Goal: Use online tool/utility: Utilize a website feature to perform a specific function

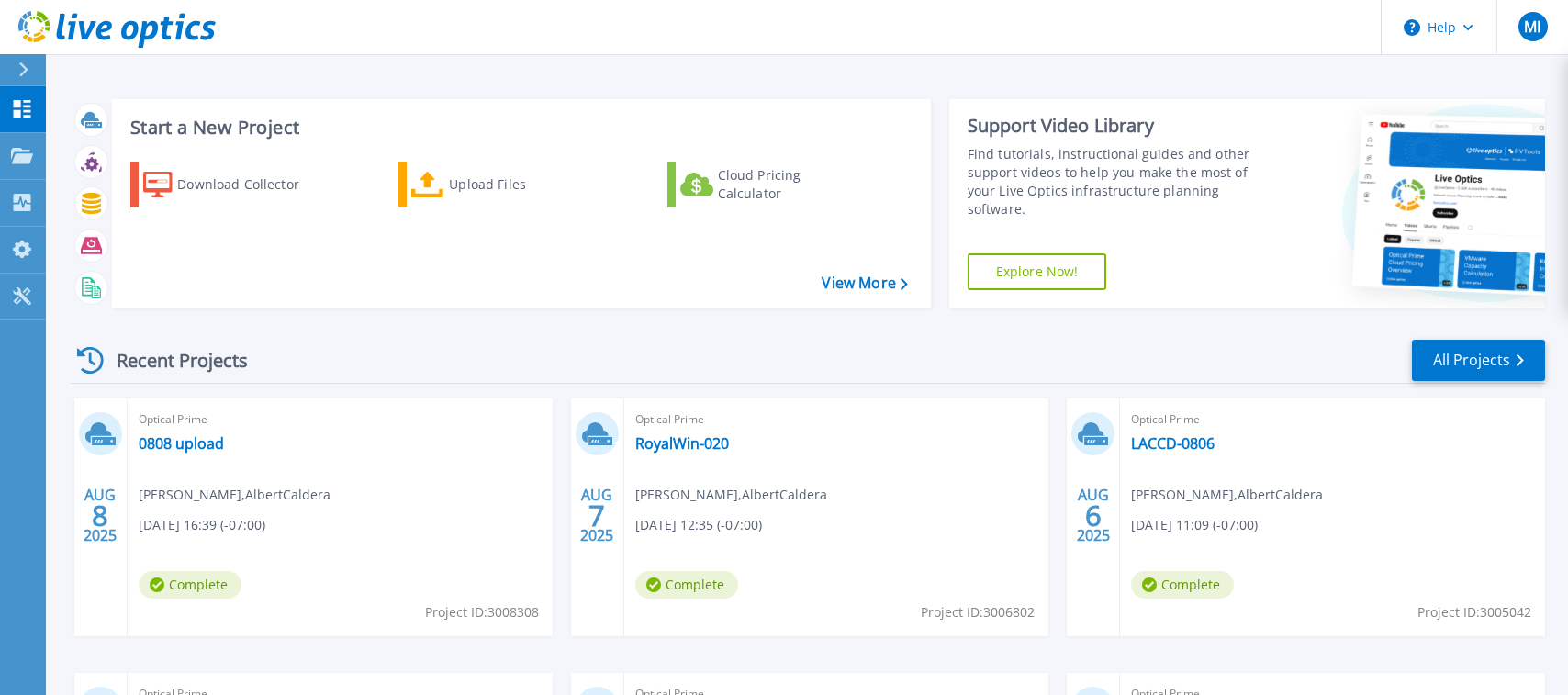
click at [1196, 338] on div "Recent Projects All Projects" at bounding box center [808, 360] width 1474 height 46
click at [53, 157] on p "Projects" at bounding box center [71, 156] width 48 height 47
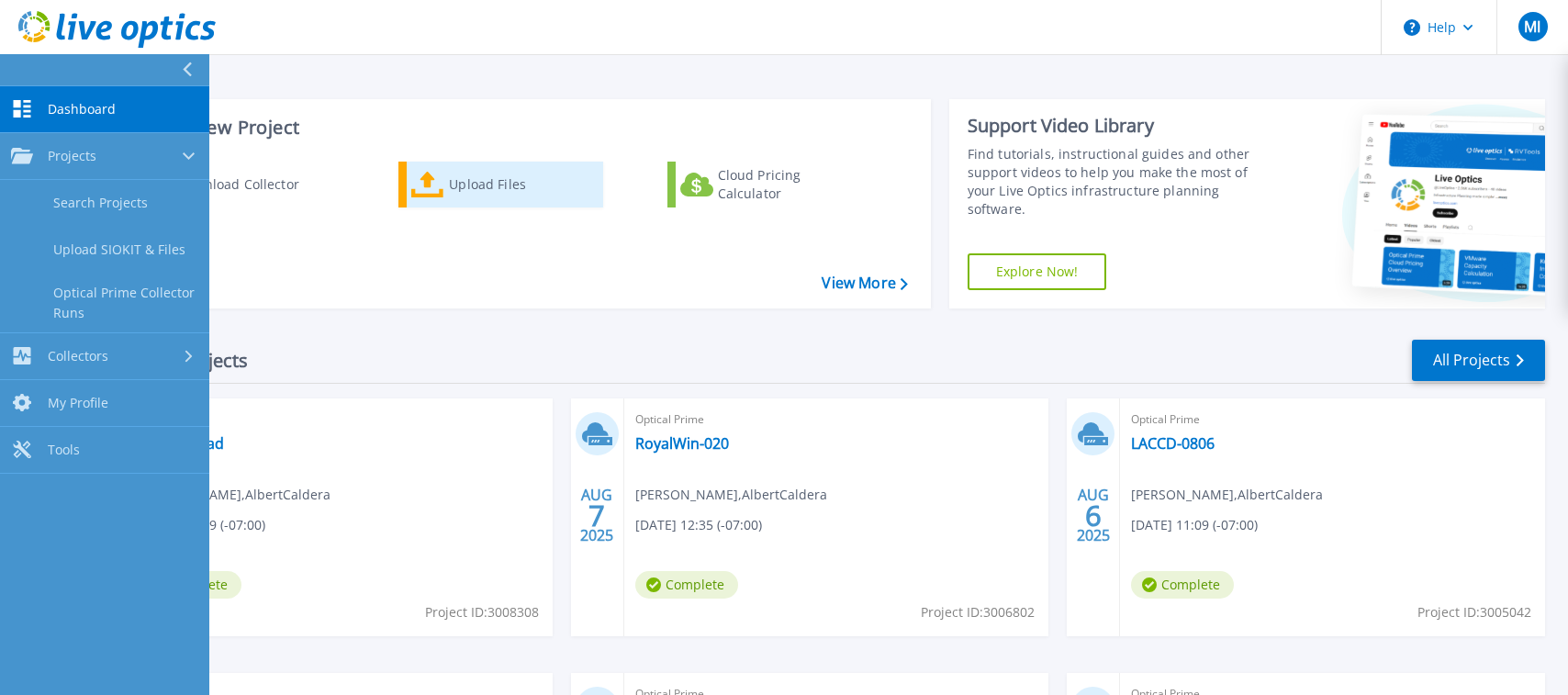
click at [455, 194] on div "Upload Files" at bounding box center [522, 184] width 147 height 37
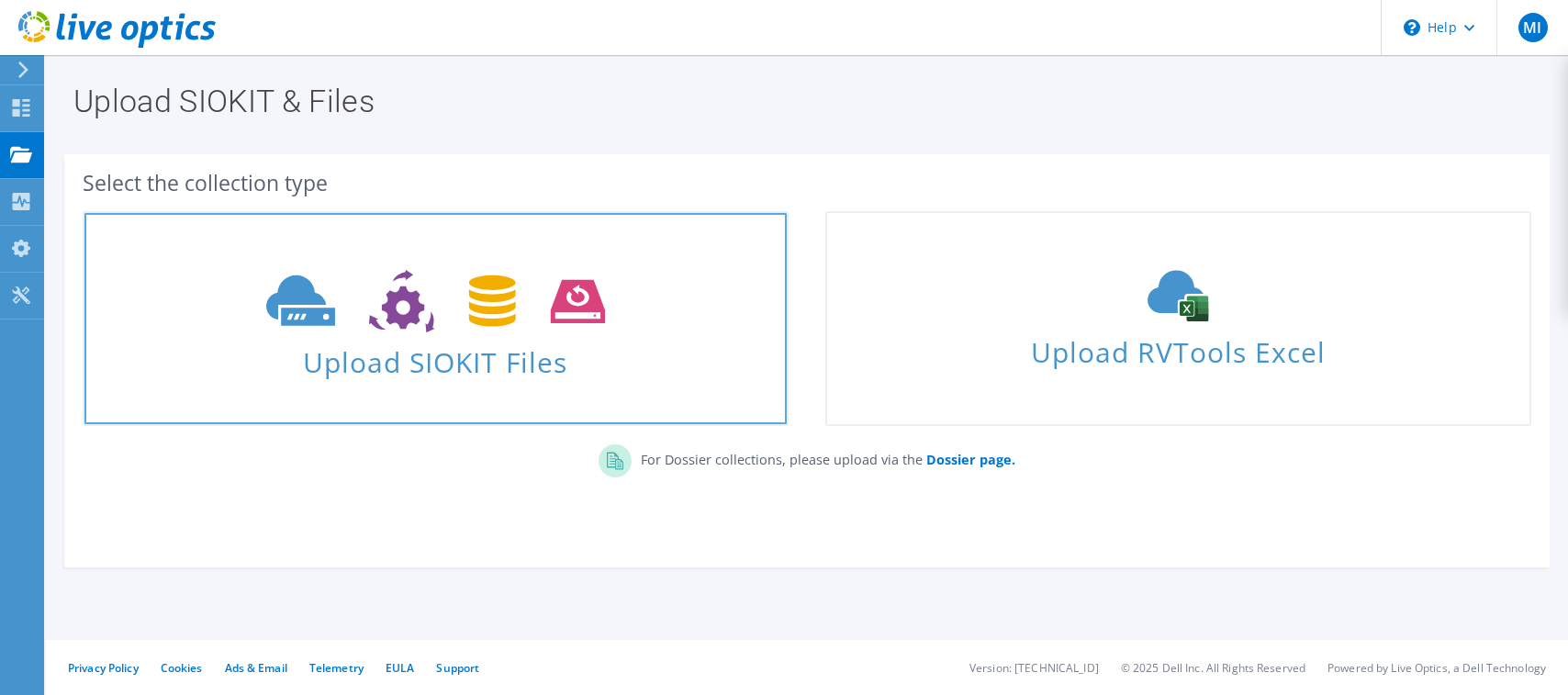
click at [451, 348] on span "Upload SIOKIT Files" at bounding box center [435, 357] width 702 height 40
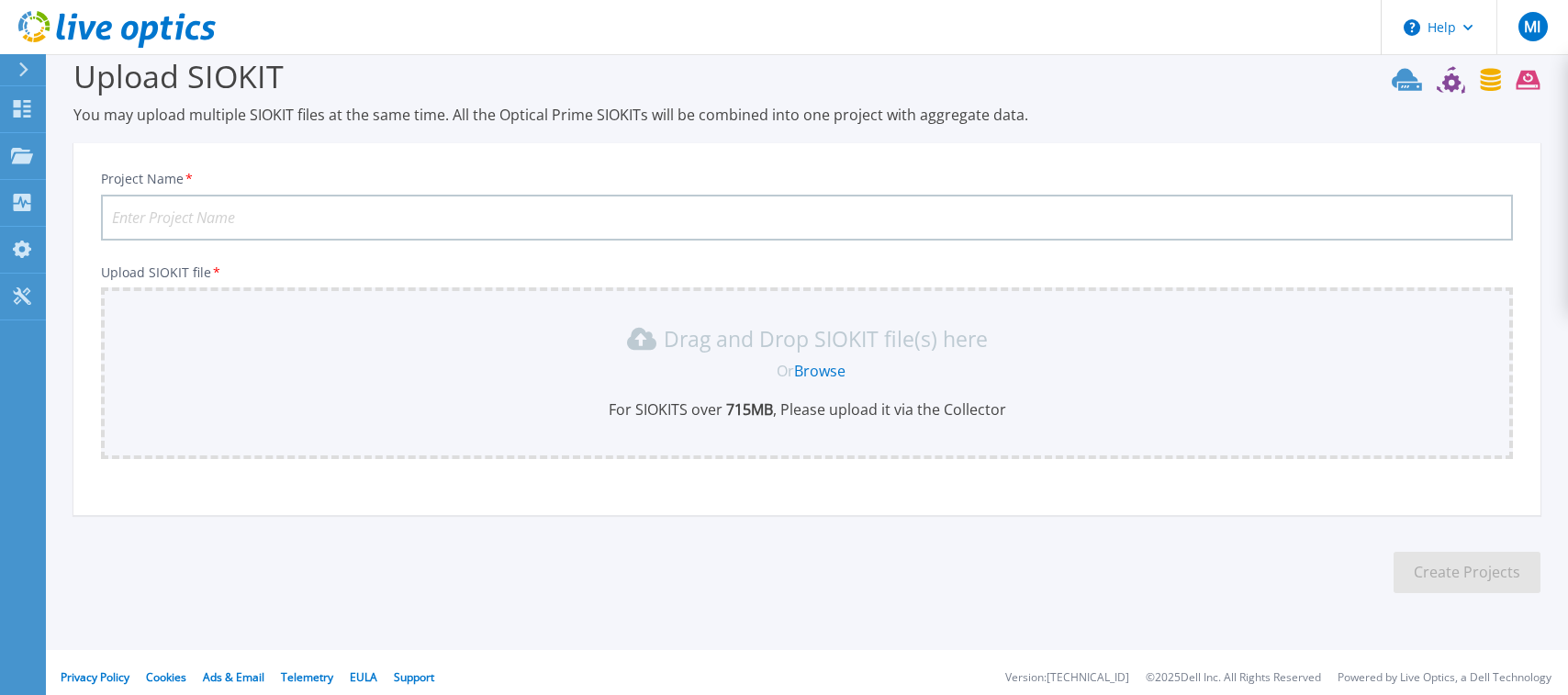
scroll to position [36, 0]
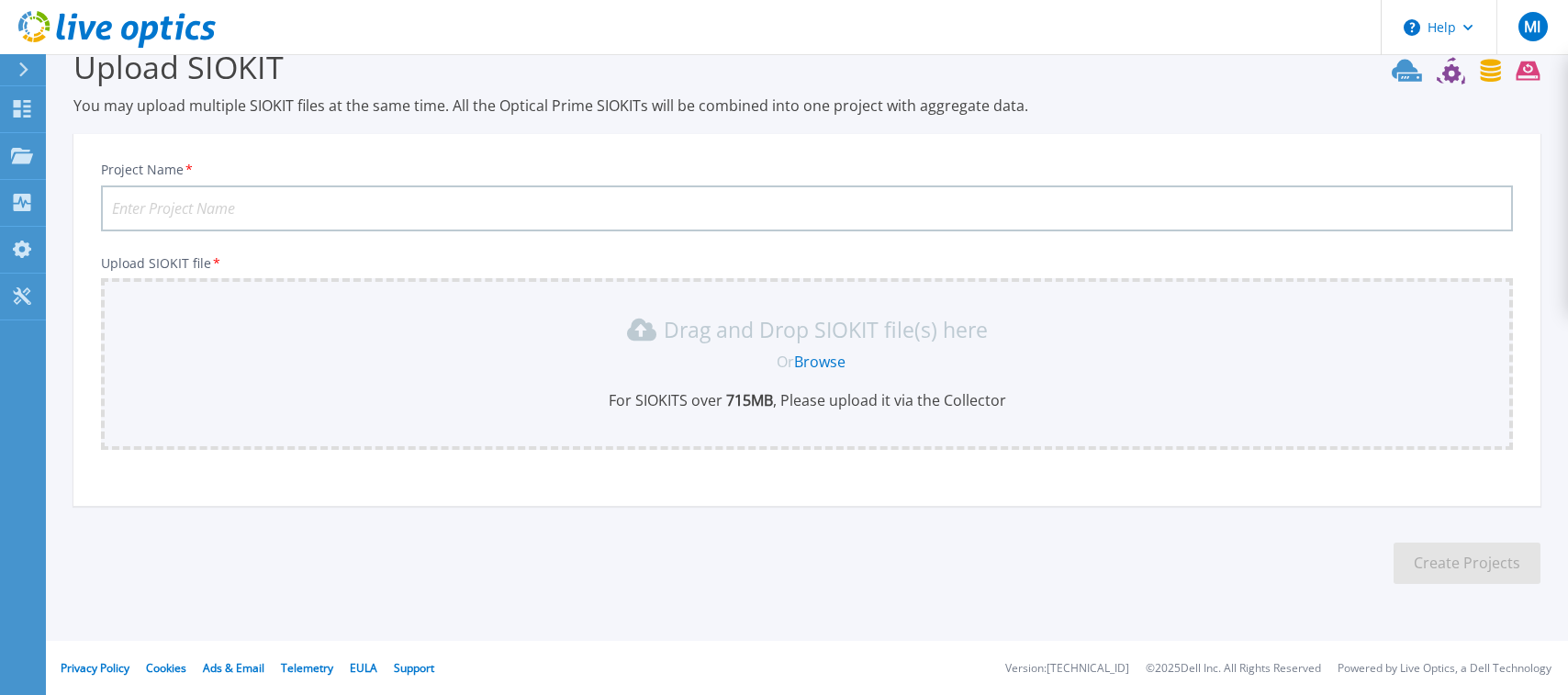
click at [822, 355] on link "Browse" at bounding box center [820, 361] width 51 height 20
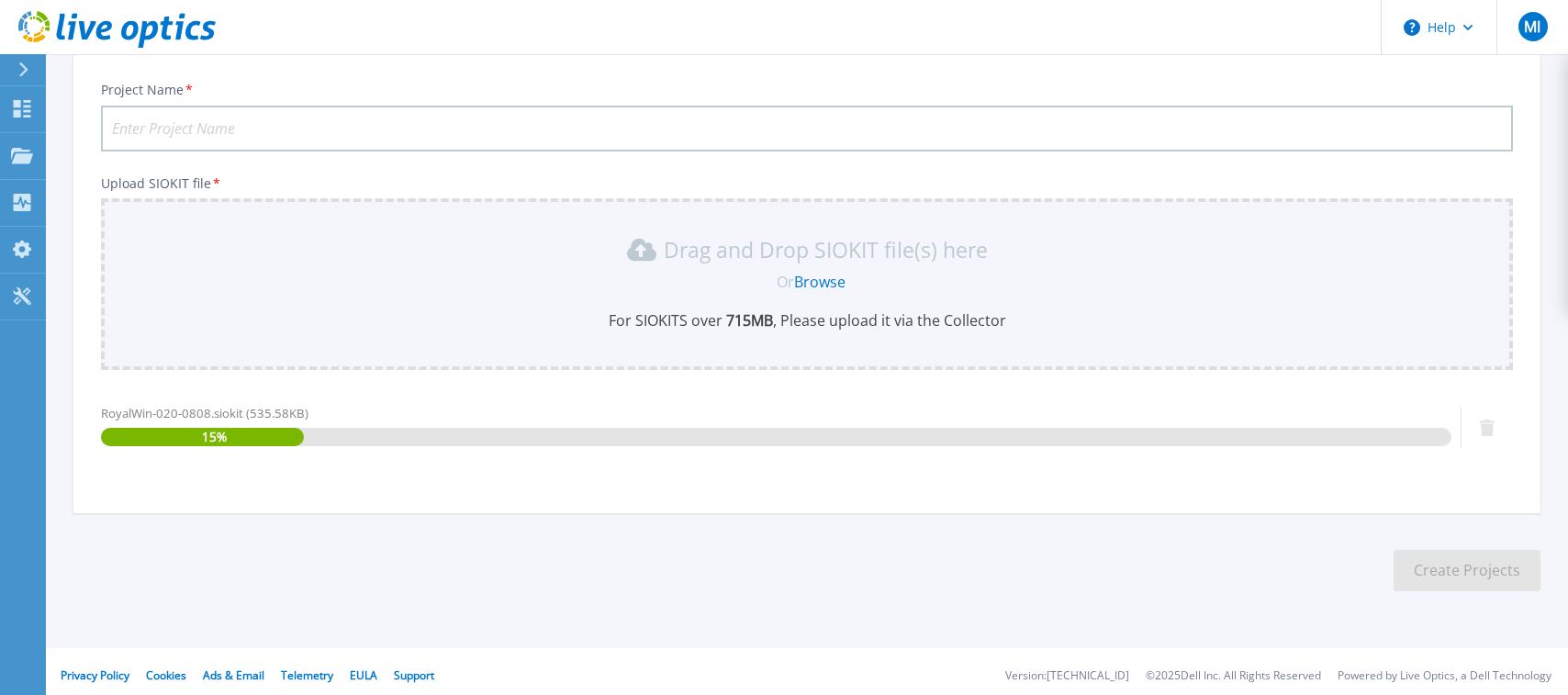
scroll to position [123, 0]
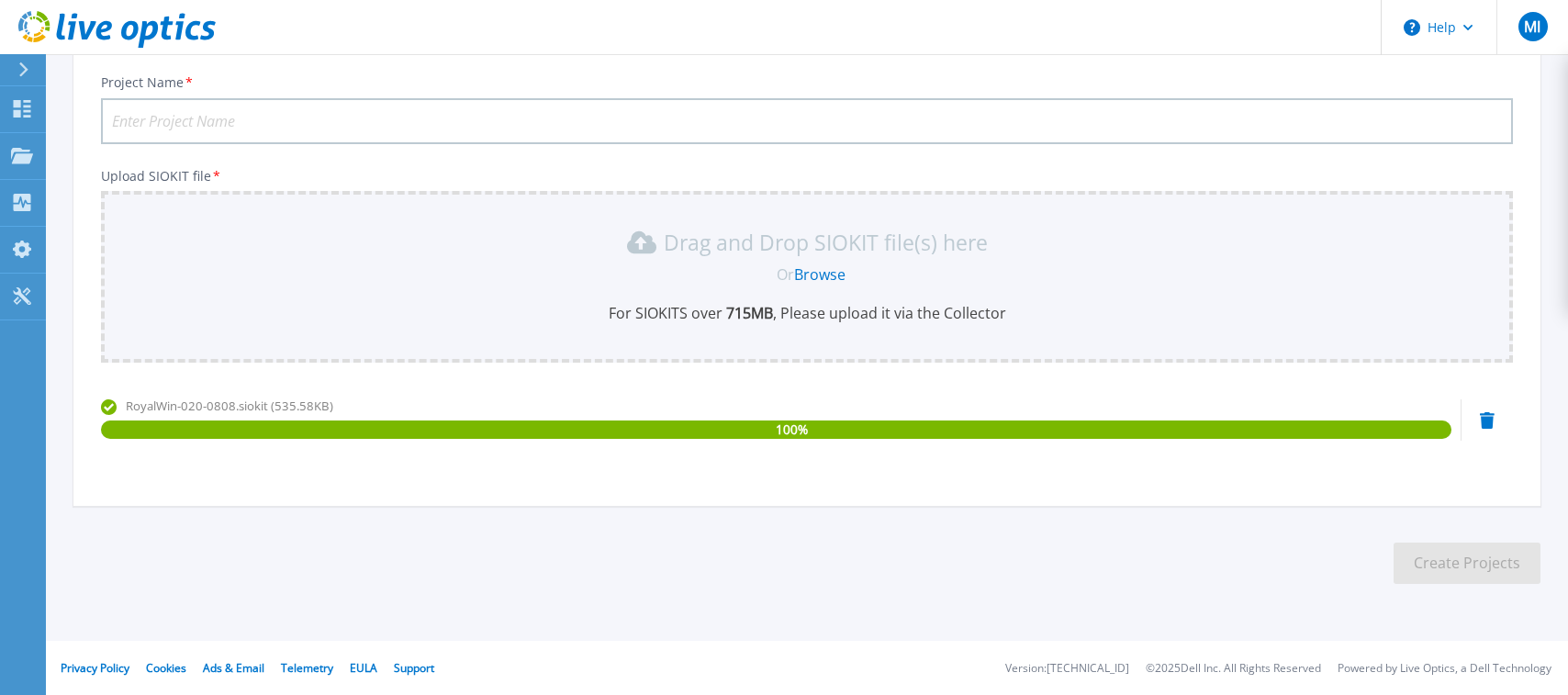
click at [304, 119] on input "Project Name *" at bounding box center [807, 121] width 1412 height 46
type input "laccd0809"
click at [1426, 567] on button "Create Projects" at bounding box center [1467, 563] width 147 height 42
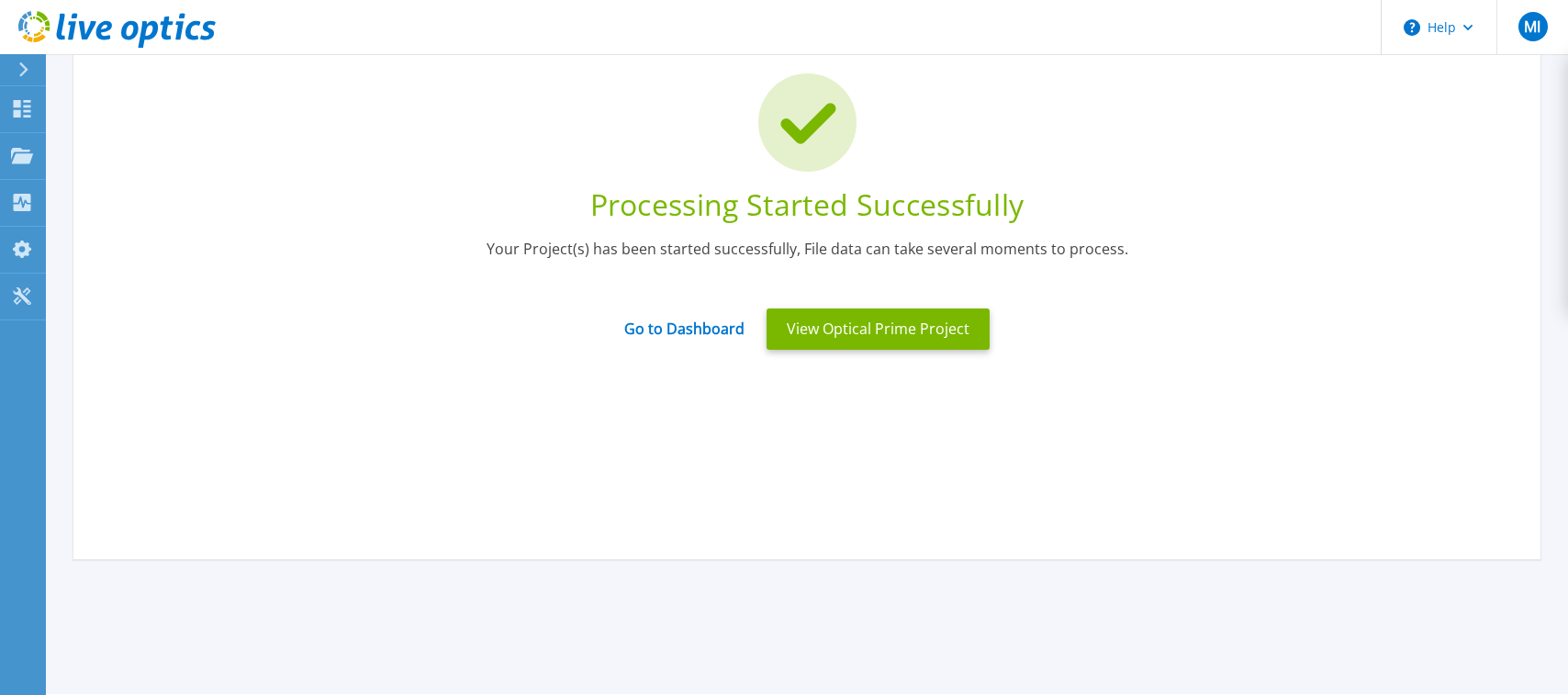
click at [1242, 365] on div "Processing Started Successfully Your Project(s) has been started successfully, …" at bounding box center [807, 210] width 1468 height 380
click at [799, 334] on button "View Optical Prime Project" at bounding box center [878, 329] width 223 height 42
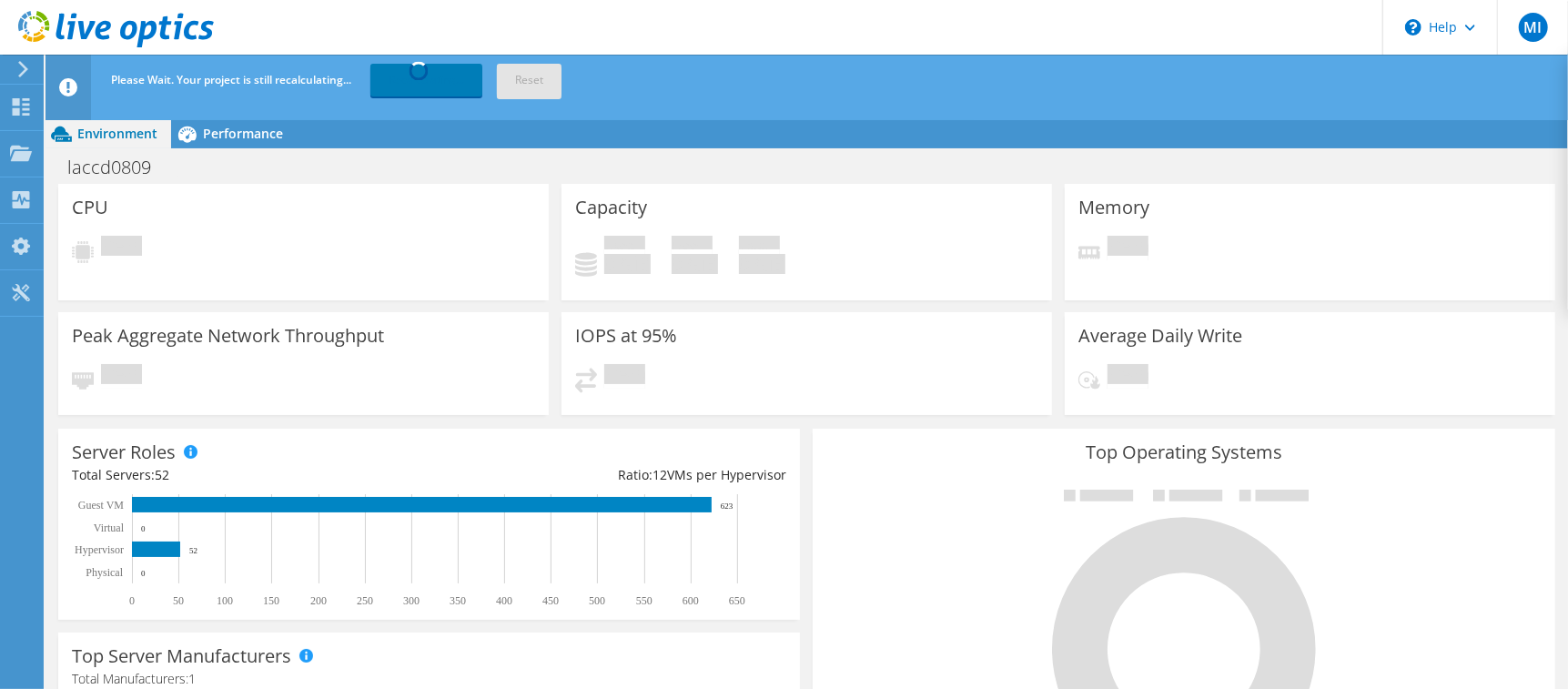
click at [458, 132] on div "Environment Performance Upgrades" at bounding box center [806, 133] width 1522 height 29
click at [1297, 562] on icon at bounding box center [1184, 635] width 273 height 291
click at [1056, 613] on icon at bounding box center [1184, 649] width 264 height 264
click at [1482, 70] on div "Please Wait. Your project is still recalculating... Recalculating... Reset" at bounding box center [840, 80] width 1467 height 51
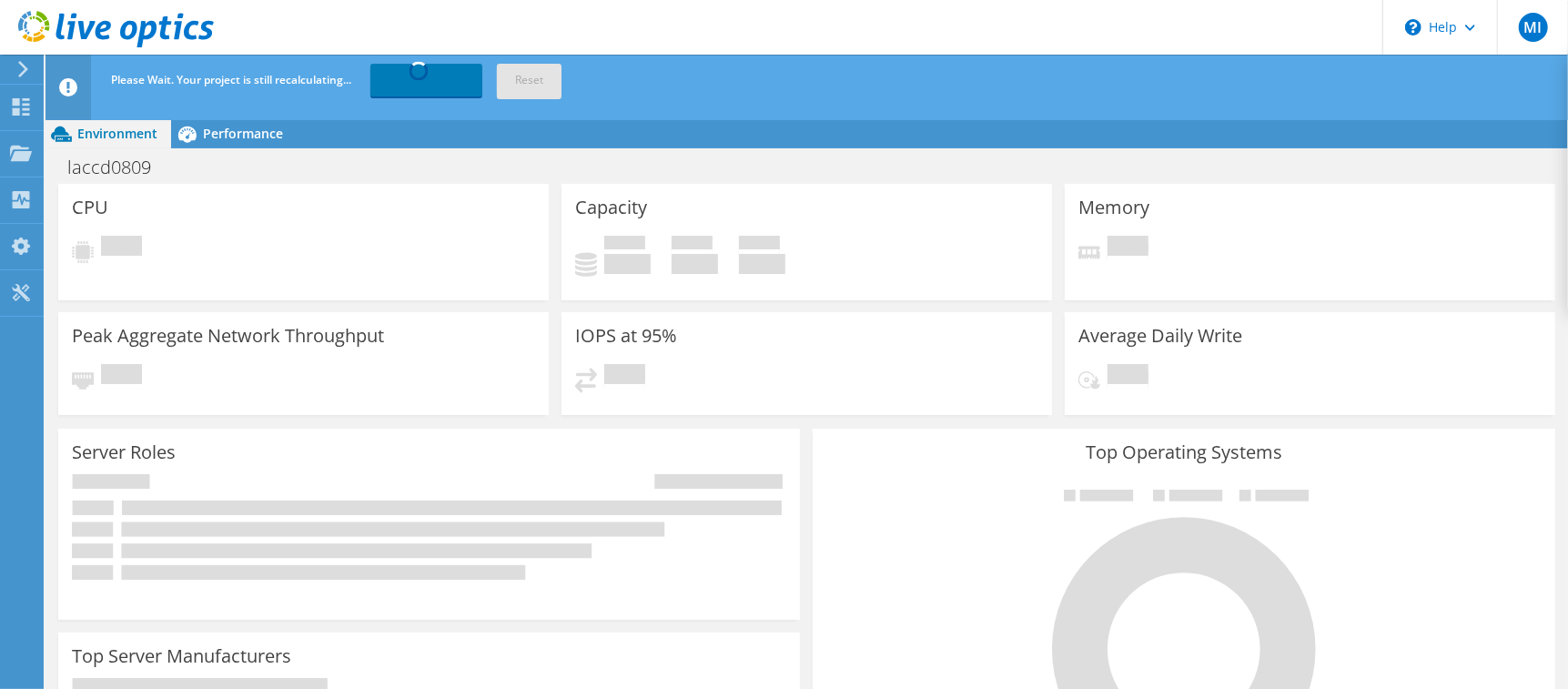
click at [1514, 116] on header "Please Wait. Your project is still recalculating... Recalculating... Reset" at bounding box center [834, 87] width 1578 height 66
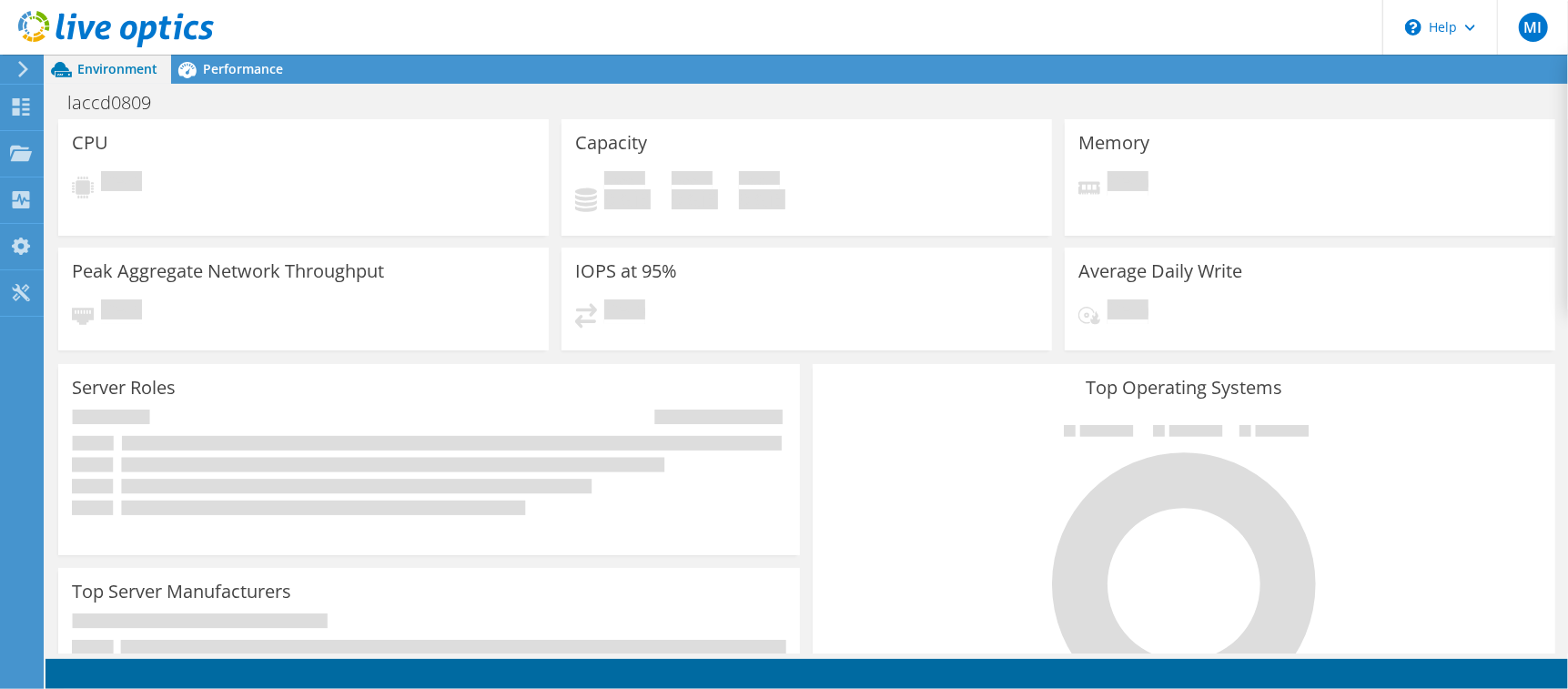
click at [1468, 72] on div "Environment Performance Upgrades" at bounding box center [806, 69] width 1522 height 29
click at [255, 67] on span "Performance" at bounding box center [242, 69] width 80 height 17
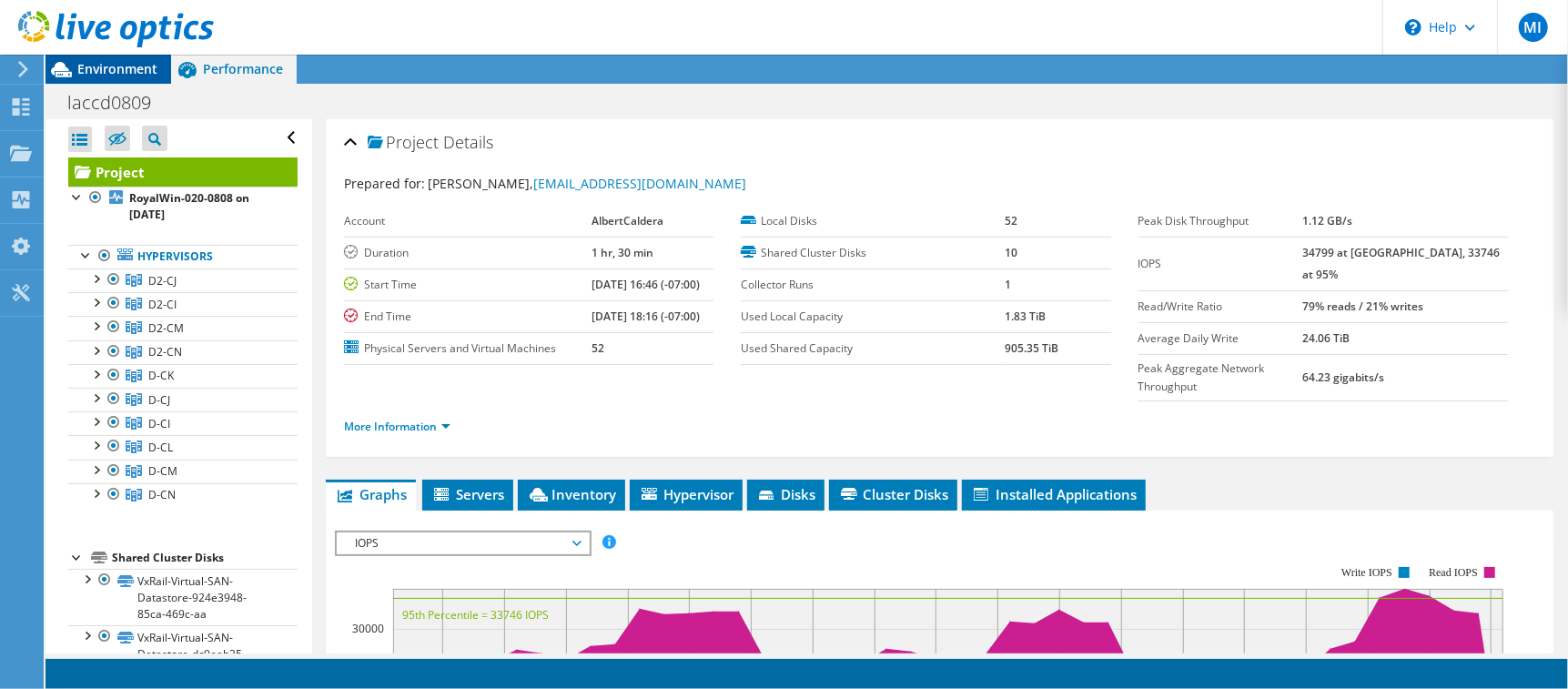
click at [120, 69] on span "Environment" at bounding box center [116, 69] width 80 height 17
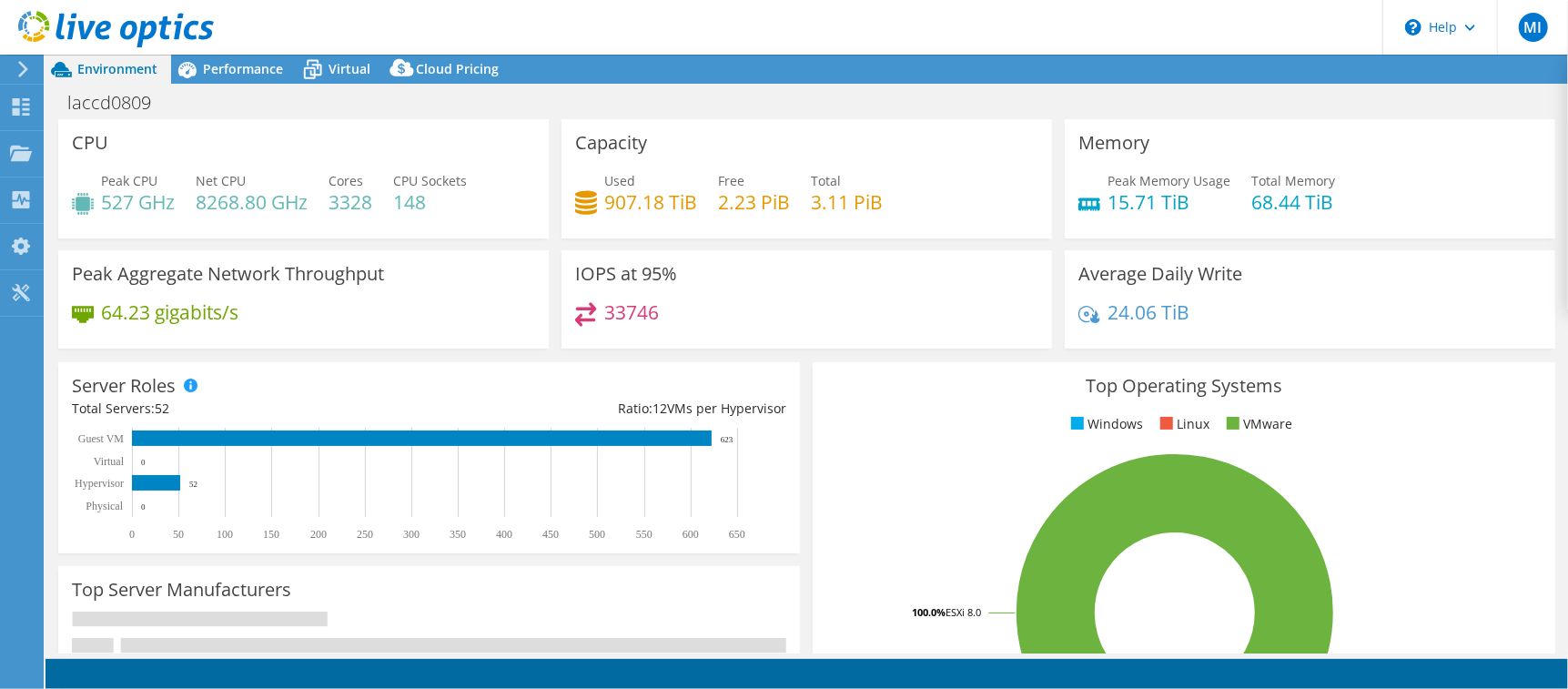
select select "USD"
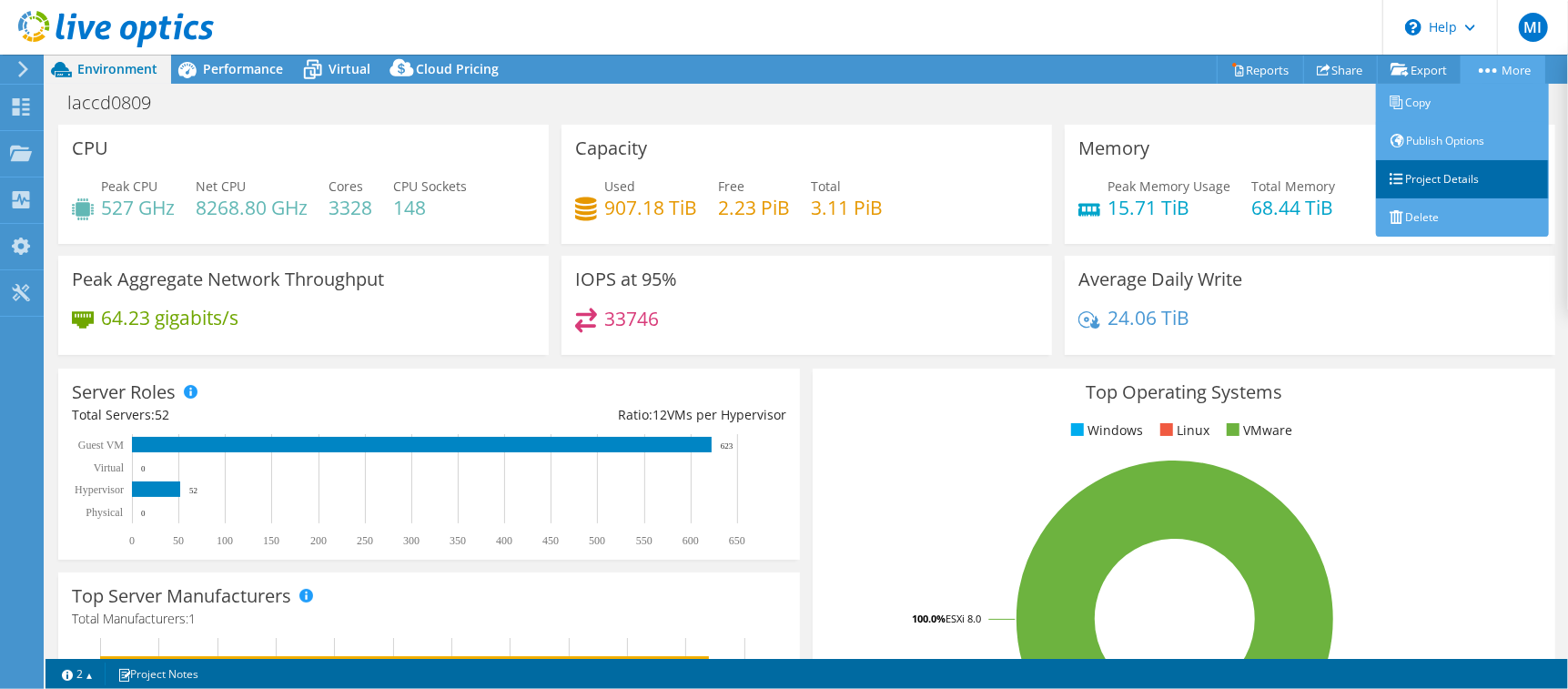
click at [1451, 175] on link "Project Details" at bounding box center [1462, 179] width 173 height 39
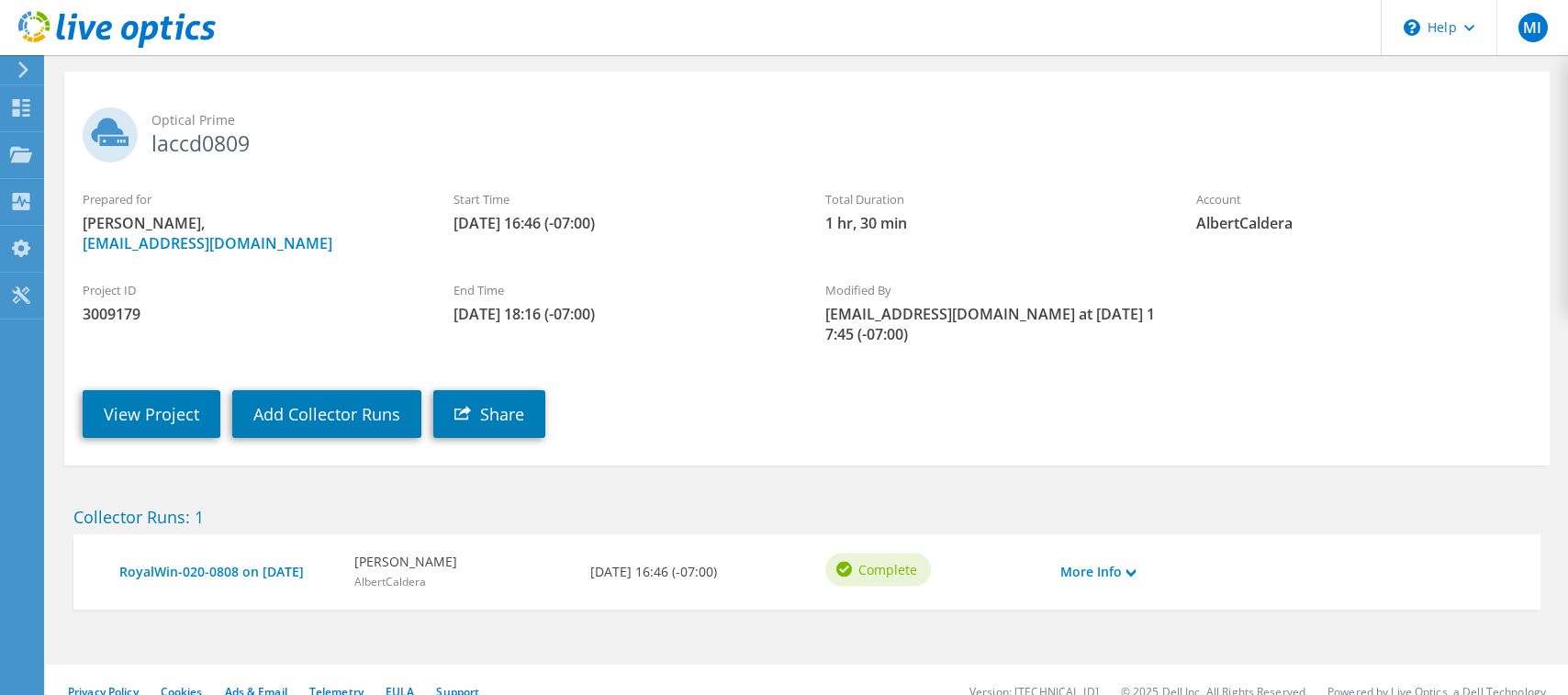
scroll to position [96, 0]
